Goal: Transaction & Acquisition: Download file/media

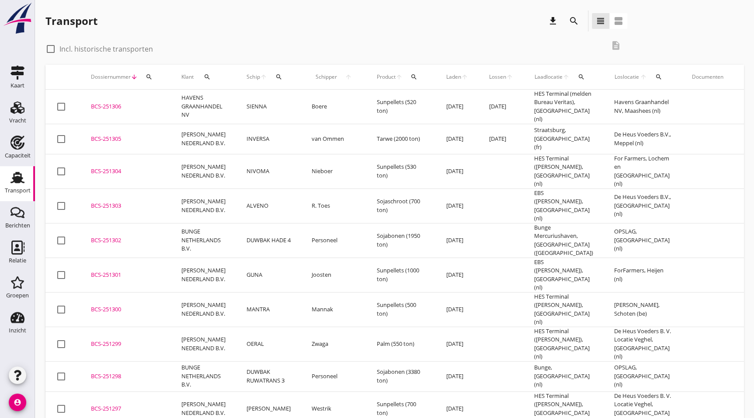
click at [135, 305] on div "BCS-251300" at bounding box center [126, 309] width 70 height 9
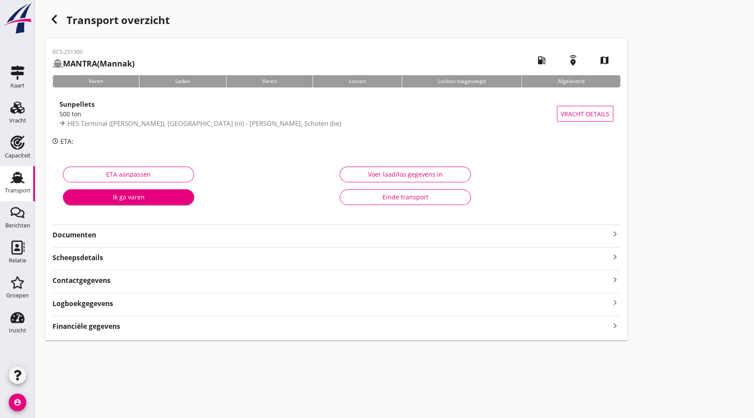
click at [95, 238] on strong "Documenten" at bounding box center [330, 235] width 557 height 10
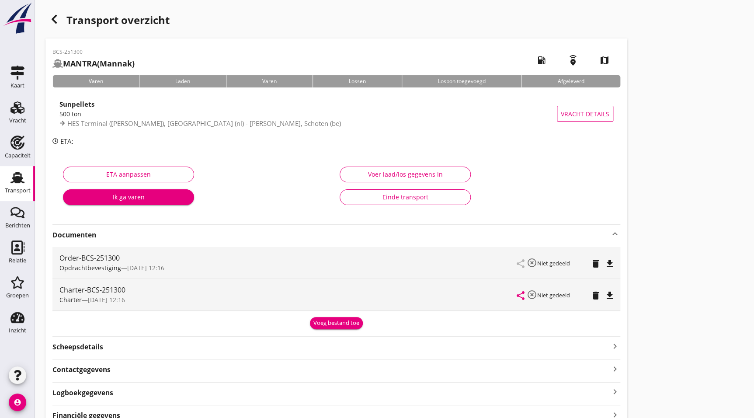
click at [606, 296] on icon "file_download" at bounding box center [610, 295] width 10 height 10
click at [52, 22] on icon "button" at bounding box center [54, 19] width 10 height 10
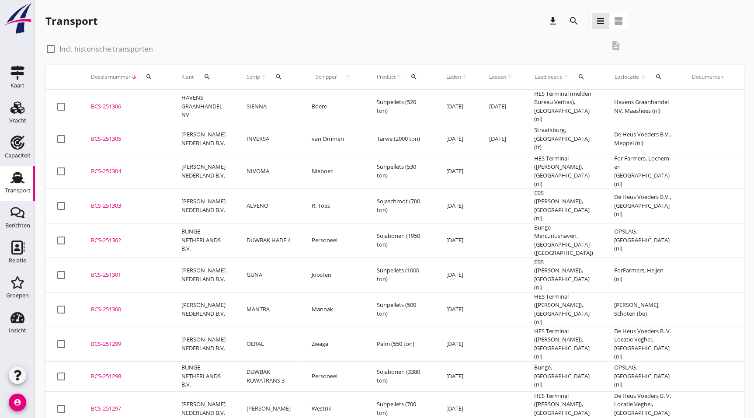
drag, startPoint x: 115, startPoint y: 258, endPoint x: 757, endPoint y: 273, distance: 642.3
click at [115, 271] on div "BCS-251301" at bounding box center [126, 275] width 70 height 9
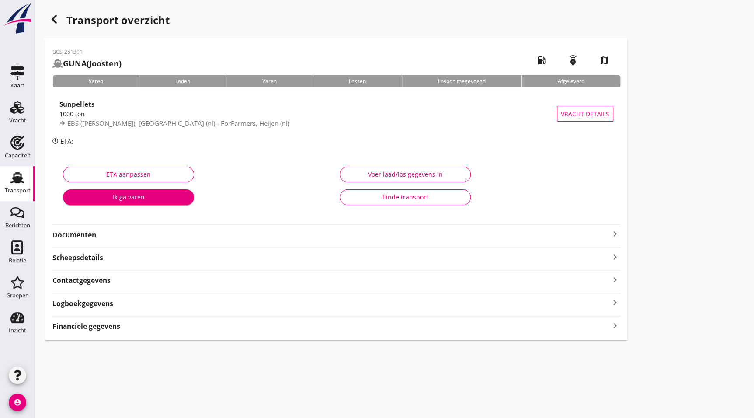
click at [83, 244] on div "BCS-251301 GUNA (Joosten) local_gas_station emergency_share map Varen Laden Var…" at bounding box center [336, 189] width 582 height 302
click at [83, 240] on div "BCS-251301 GUNA (Joosten) local_gas_station emergency_share map Varen Laden Var…" at bounding box center [336, 189] width 582 height 302
click at [85, 239] on strong "Documenten" at bounding box center [330, 235] width 557 height 10
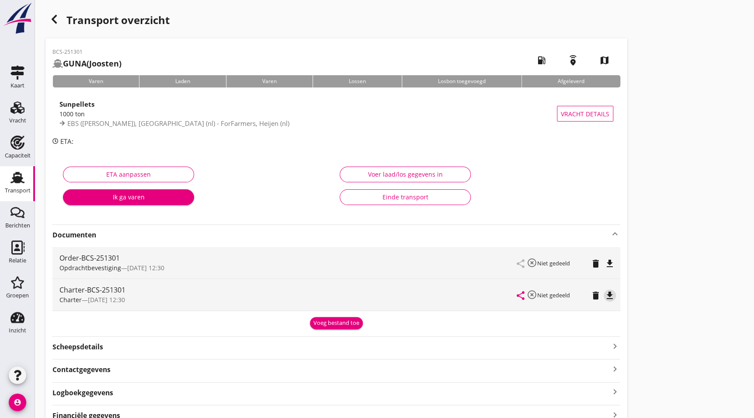
click at [612, 297] on icon "file_download" at bounding box center [610, 295] width 10 height 10
click at [45, 22] on div "button" at bounding box center [53, 18] width 17 height 17
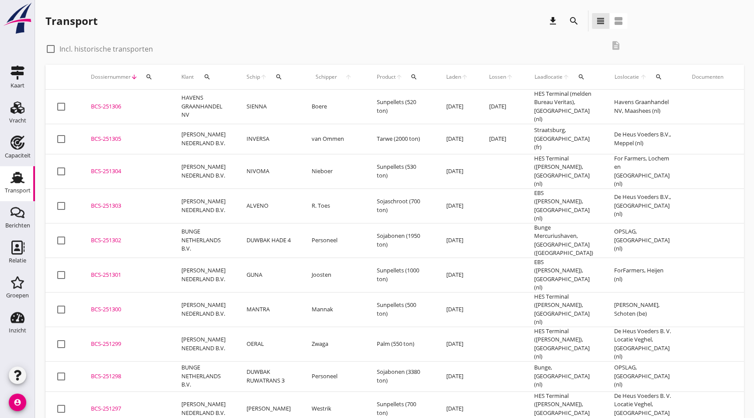
click at [162, 201] on td "BCS-251303 upload_file Drop hier uw bestand om het aan het dossier toe te voegen" at bounding box center [125, 205] width 90 height 35
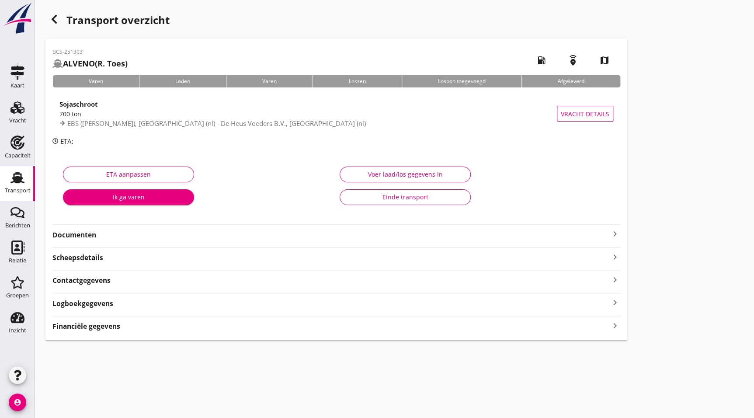
click at [141, 236] on strong "Documenten" at bounding box center [330, 235] width 557 height 10
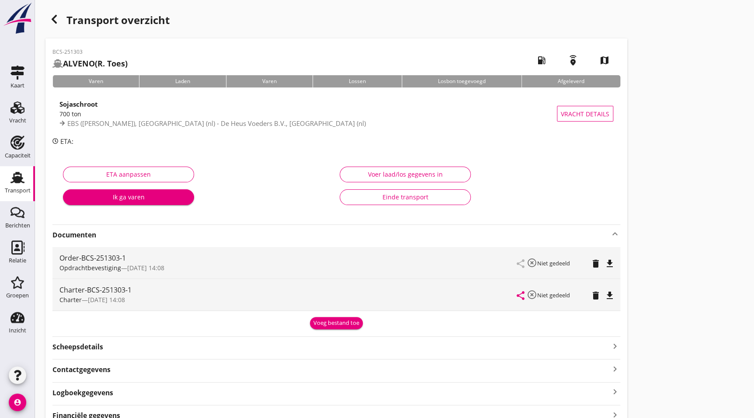
click at [605, 297] on icon "file_download" at bounding box center [610, 295] width 10 height 10
click at [604, 297] on button "open_in_browser" at bounding box center [610, 295] width 12 height 12
click at [59, 16] on div "button" at bounding box center [53, 18] width 17 height 17
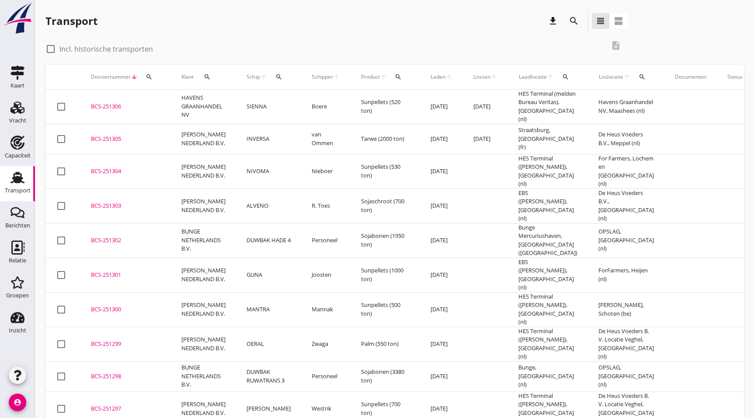
click at [117, 173] on td "BCS-251304 upload_file Drop hier uw bestand om het aan het dossier toe te voegen" at bounding box center [125, 171] width 90 height 35
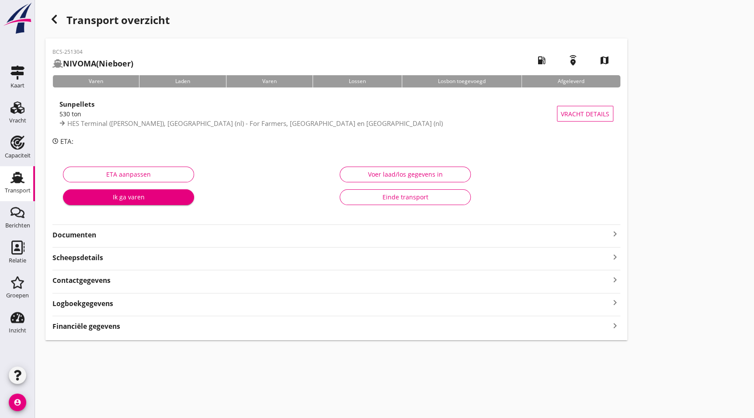
click at [78, 233] on strong "Documenten" at bounding box center [330, 235] width 557 height 10
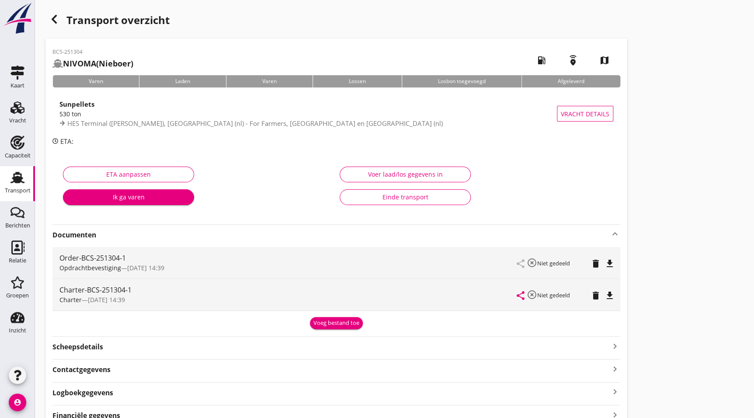
click at [608, 291] on icon "file_download" at bounding box center [610, 295] width 10 height 10
